Goal: Find specific page/section: Find specific page/section

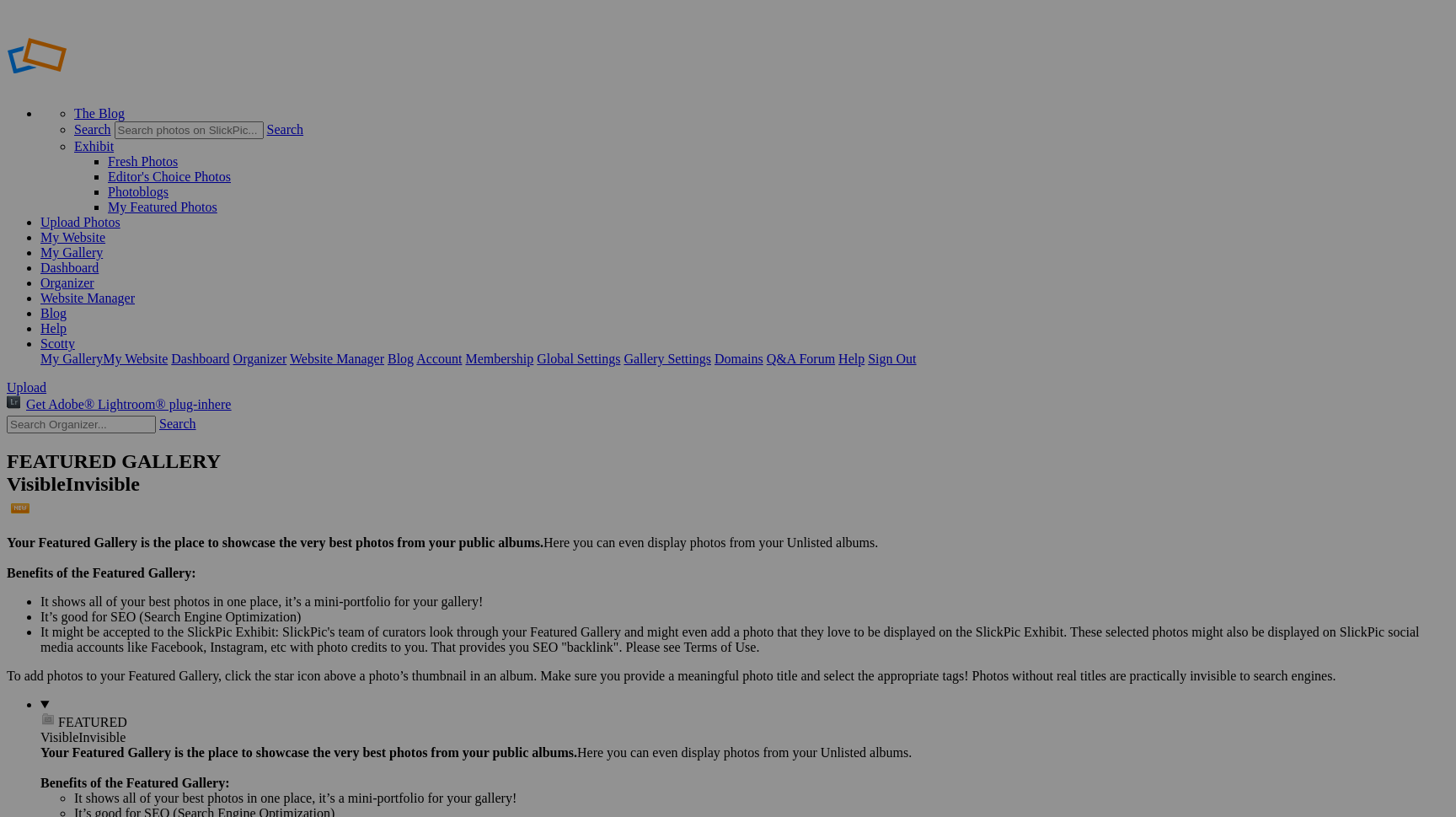
type input "santana"
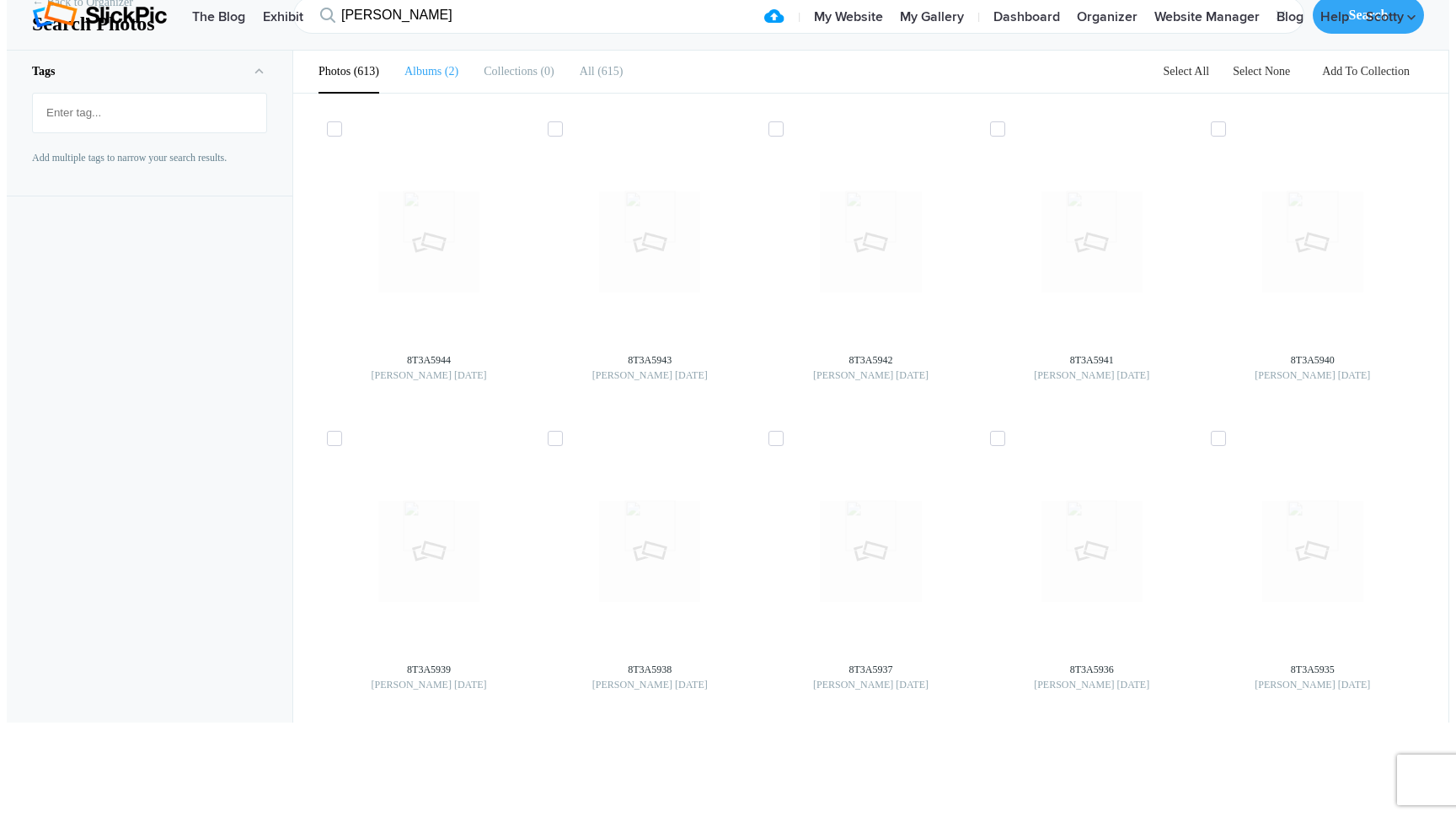
click at [426, 78] on b "Albums" at bounding box center [422, 71] width 37 height 13
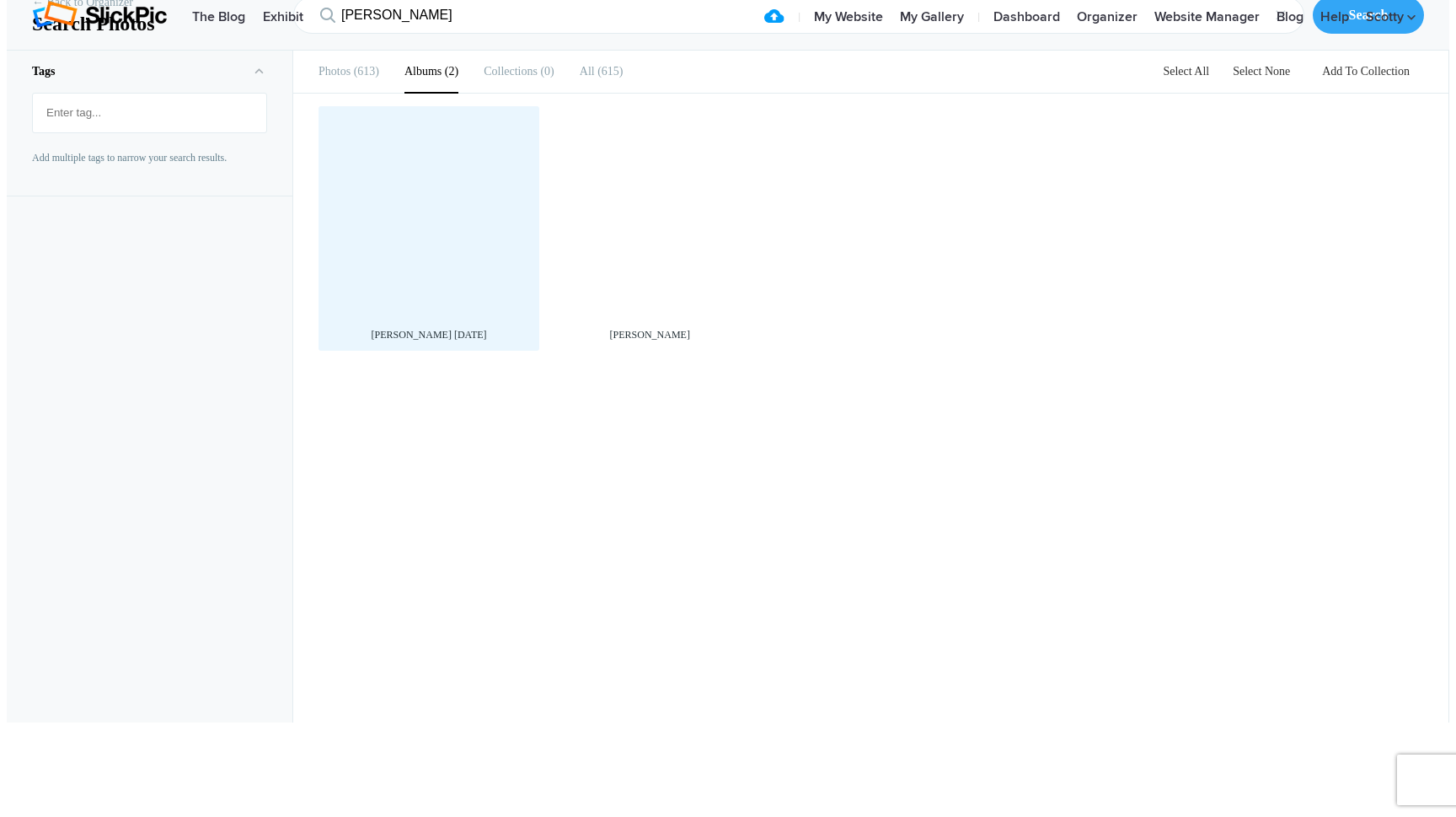
click at [411, 319] on div at bounding box center [428, 216] width 204 height 204
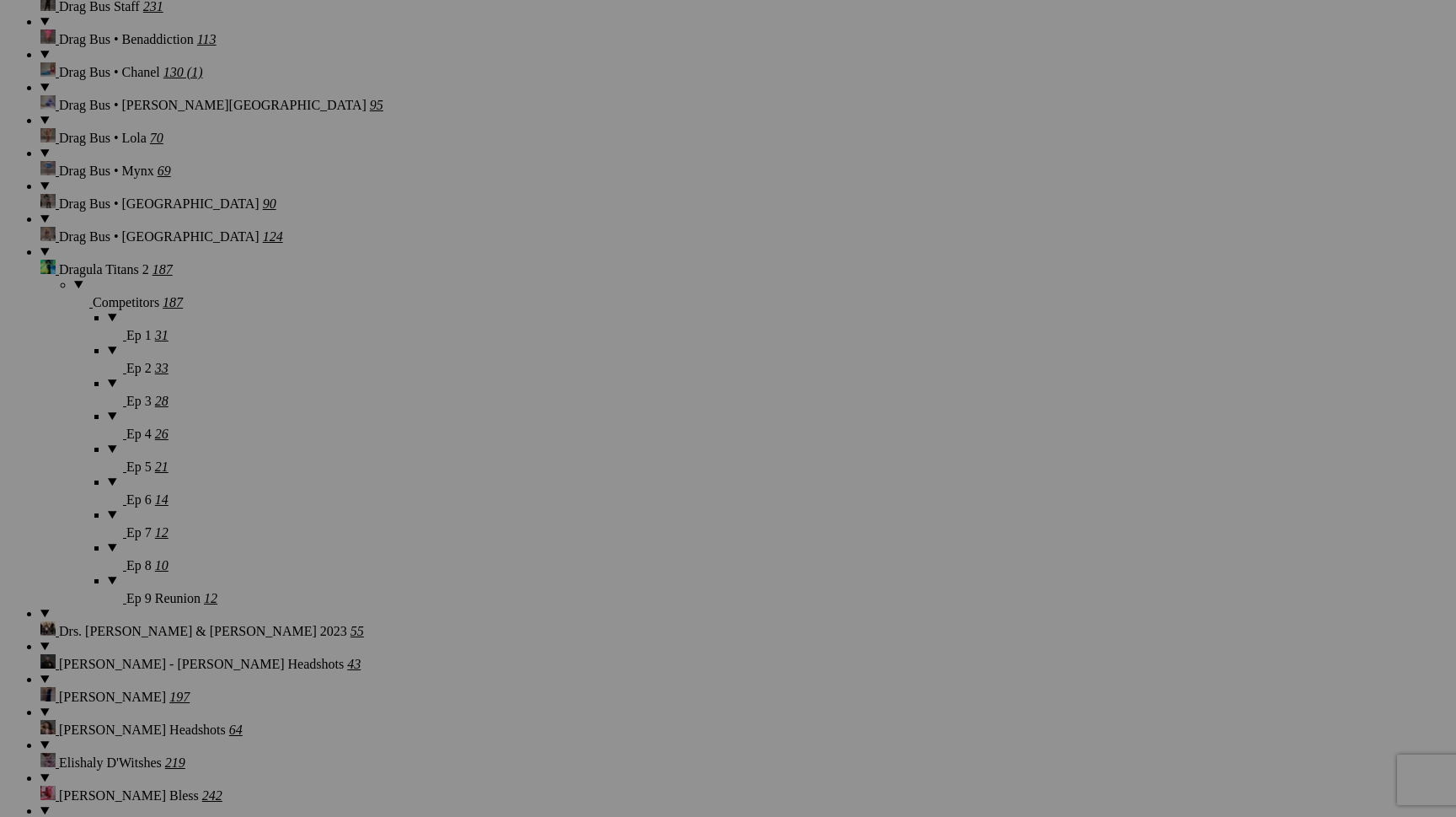
scroll to position [7610, 0]
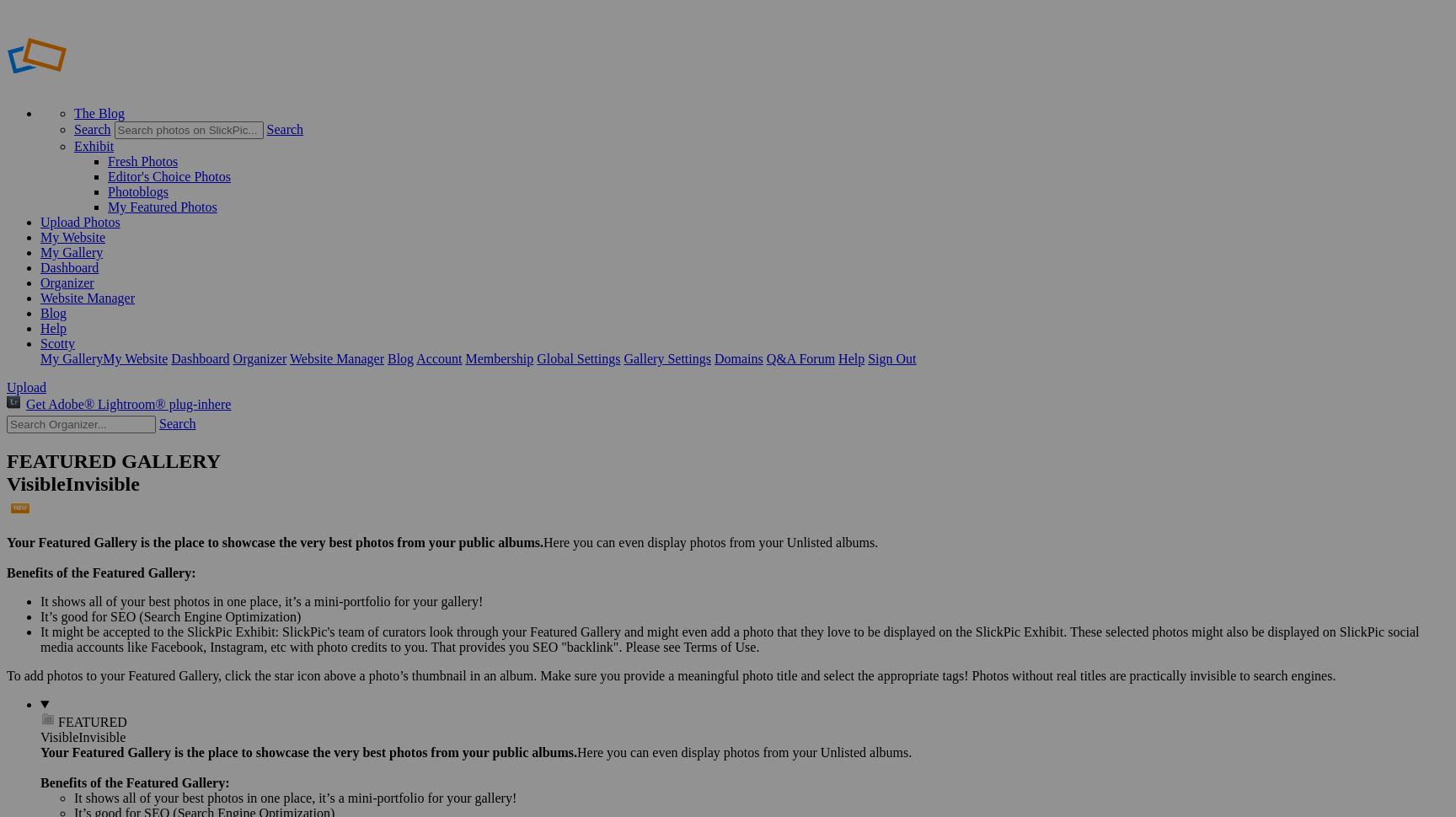
type input "Lexxx"
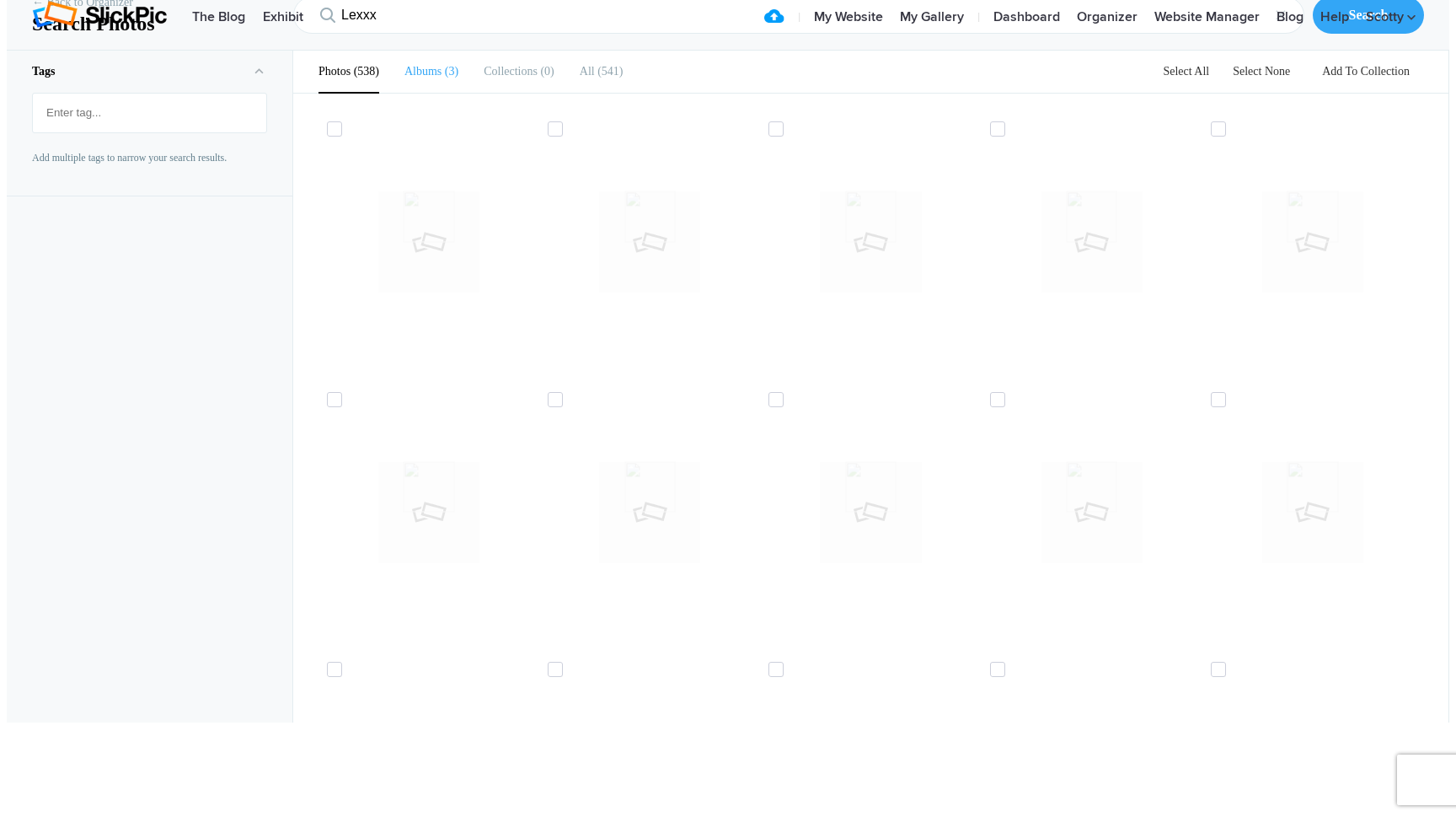
click at [405, 78] on b "Albums" at bounding box center [422, 71] width 37 height 13
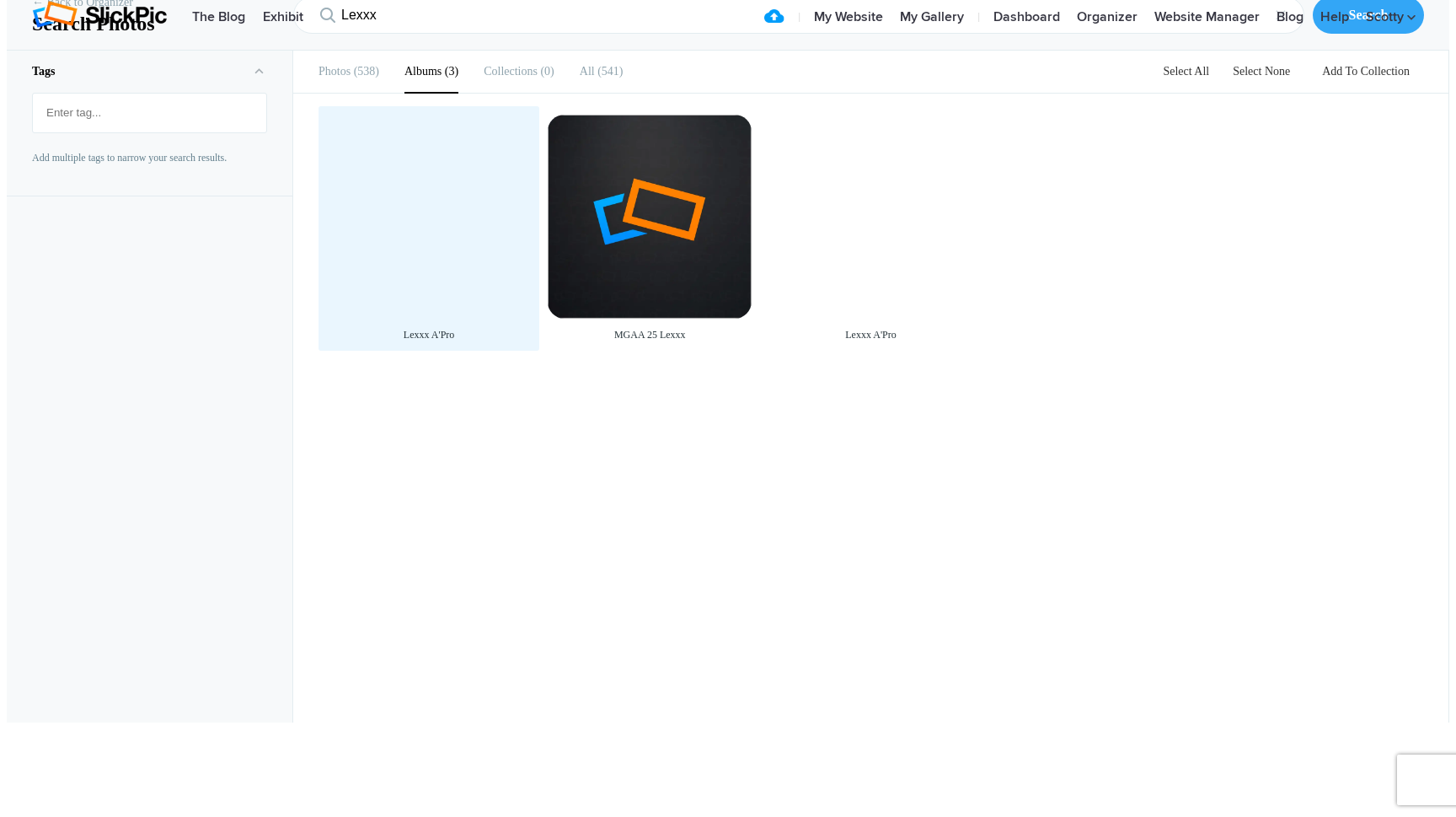
click at [446, 307] on div at bounding box center [428, 216] width 204 height 204
